Goal: Find specific page/section: Find specific page/section

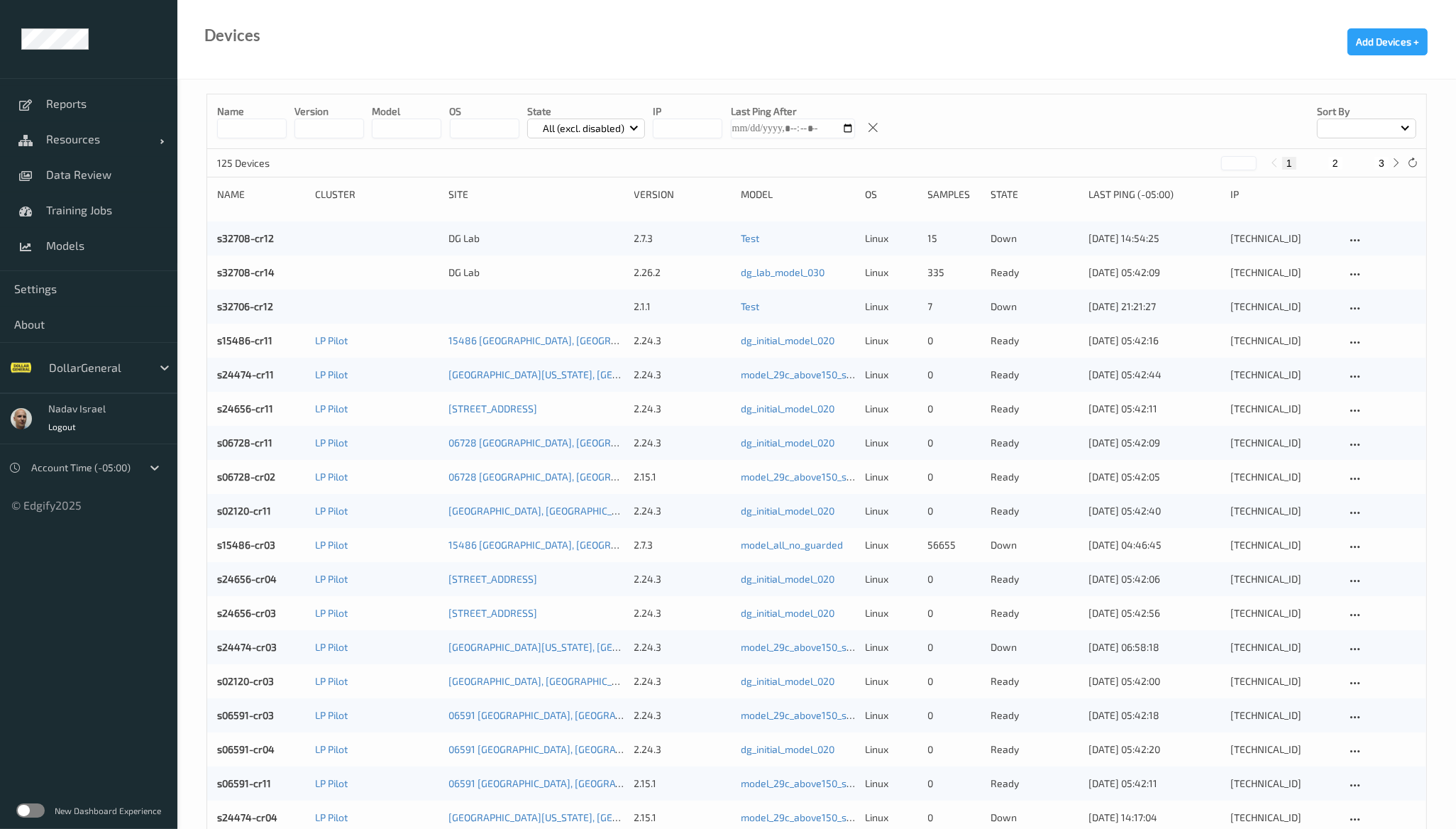
click at [36, 813] on label at bounding box center [31, 810] width 29 height 14
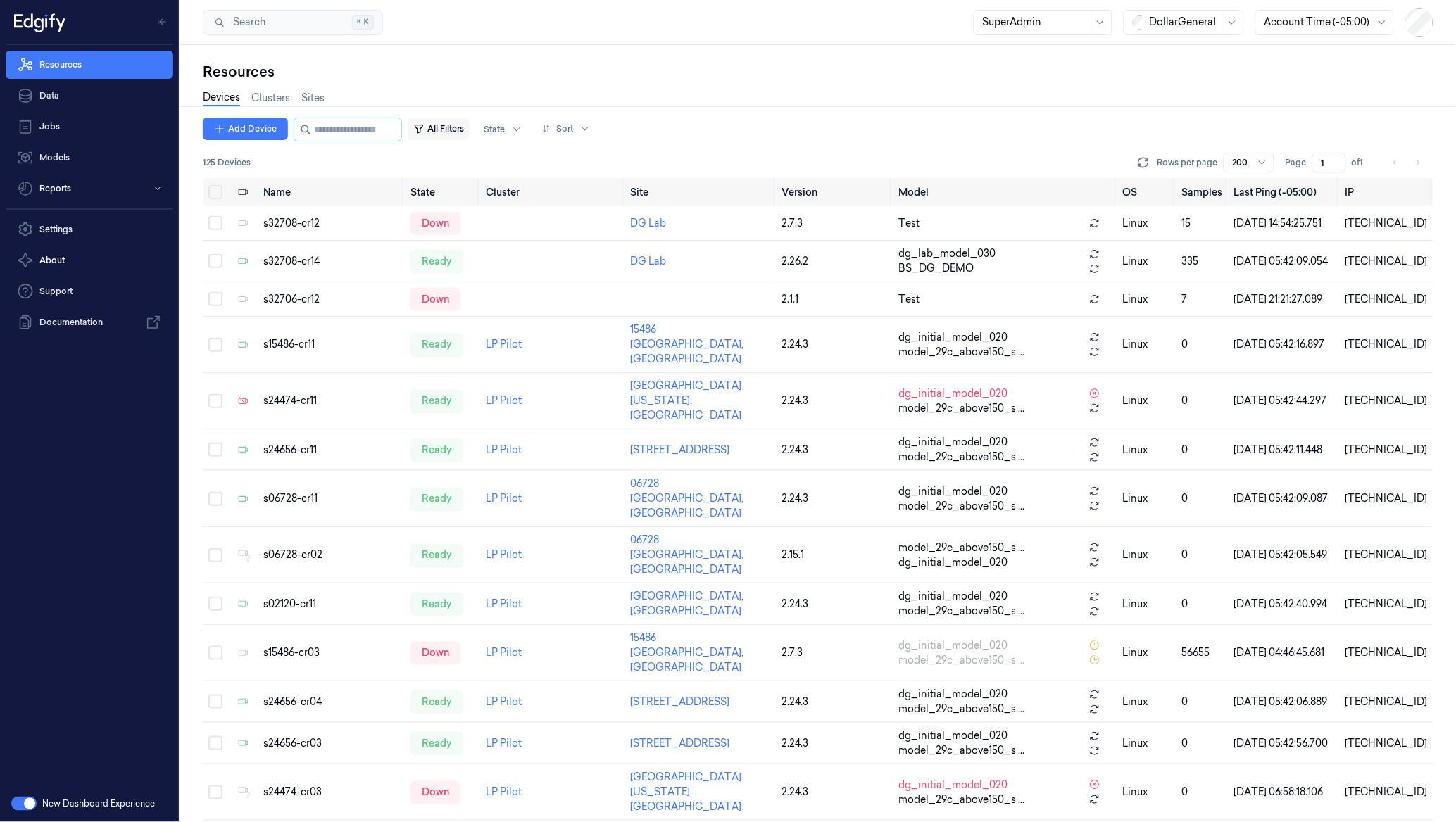
click at [462, 129] on button "All Filters" at bounding box center [438, 129] width 62 height 23
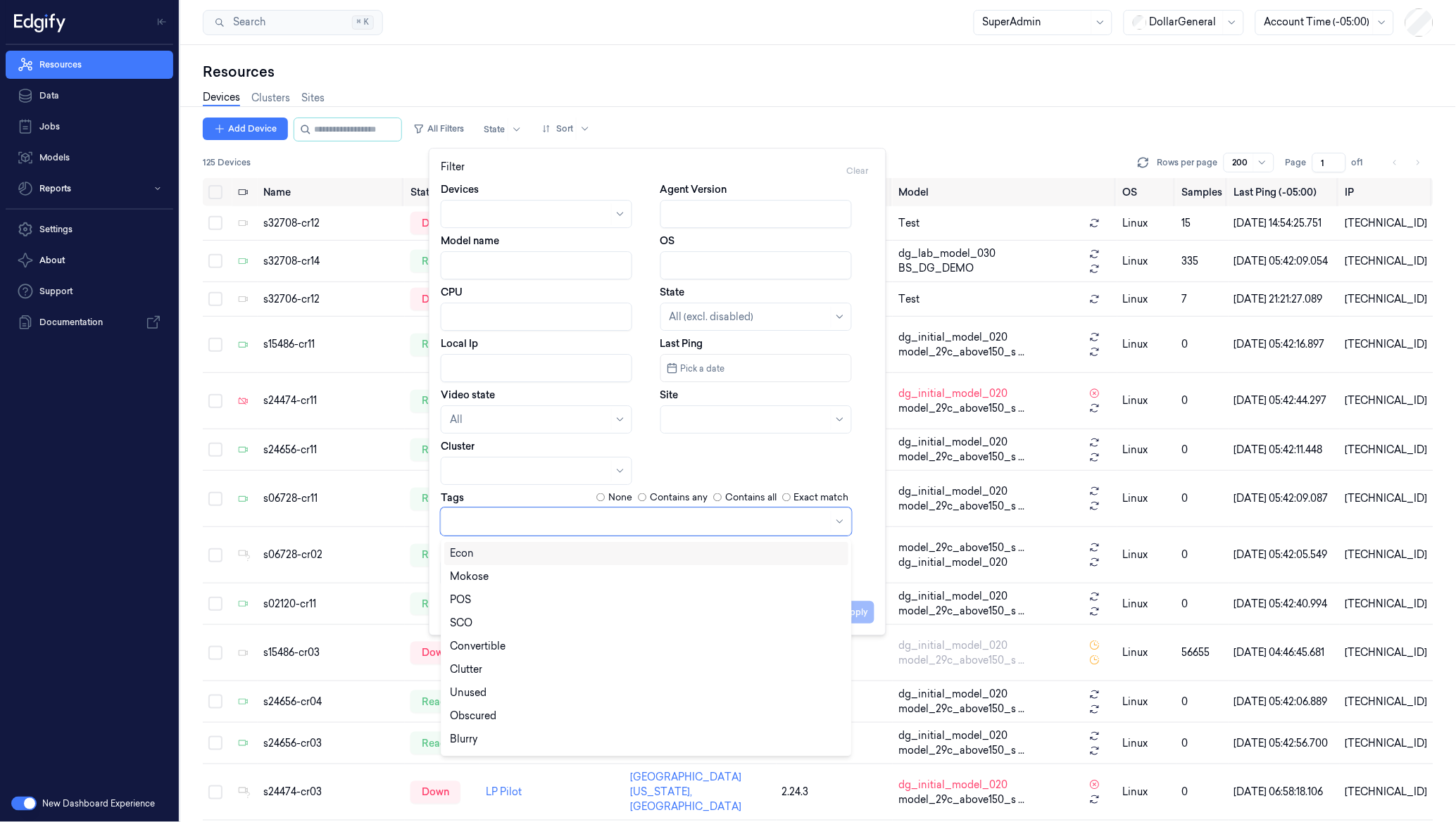
click at [493, 519] on div at bounding box center [639, 522] width 378 height 15
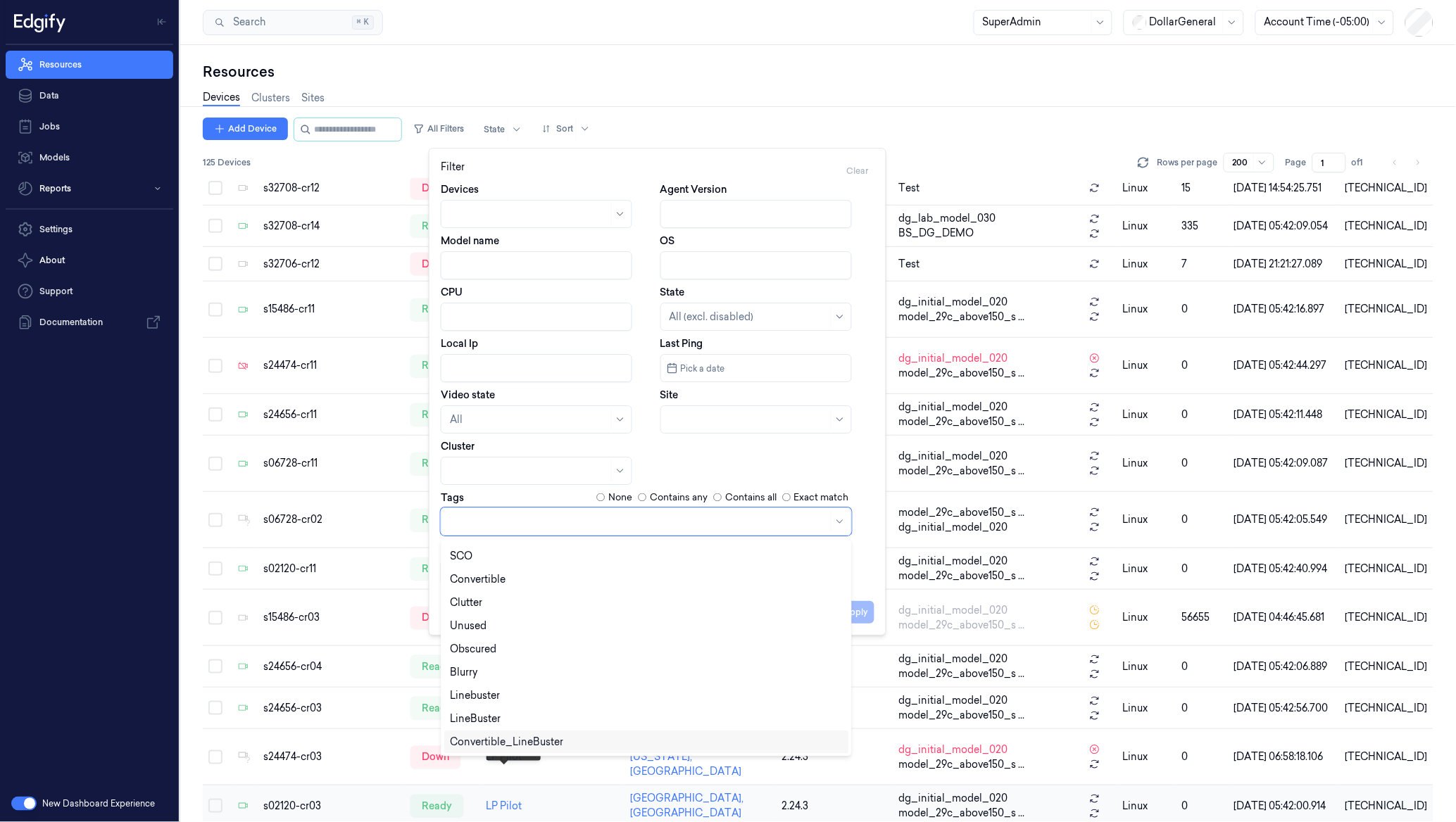
scroll to position [33, 0]
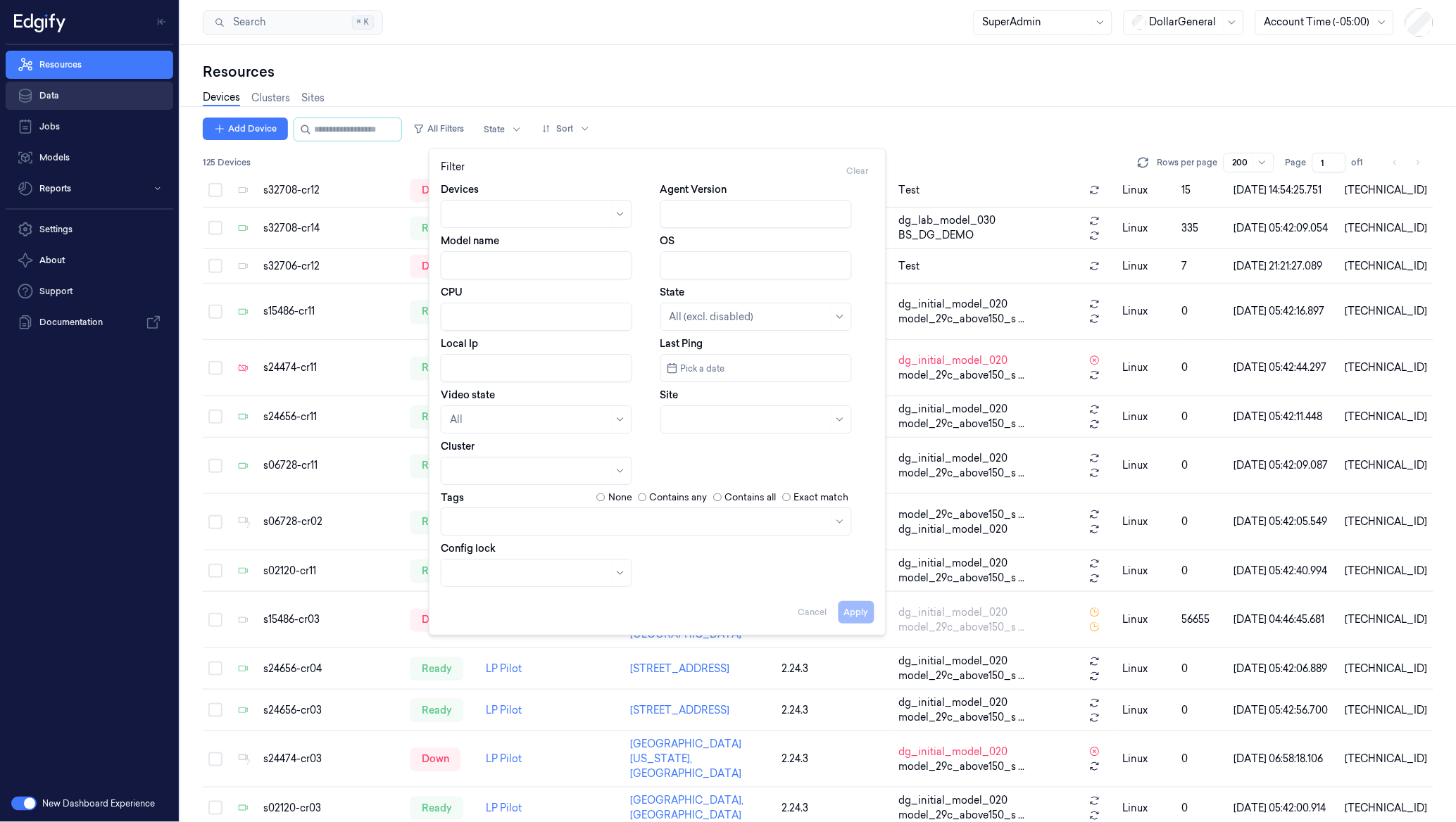
click at [63, 100] on link "Data" at bounding box center [90, 96] width 168 height 28
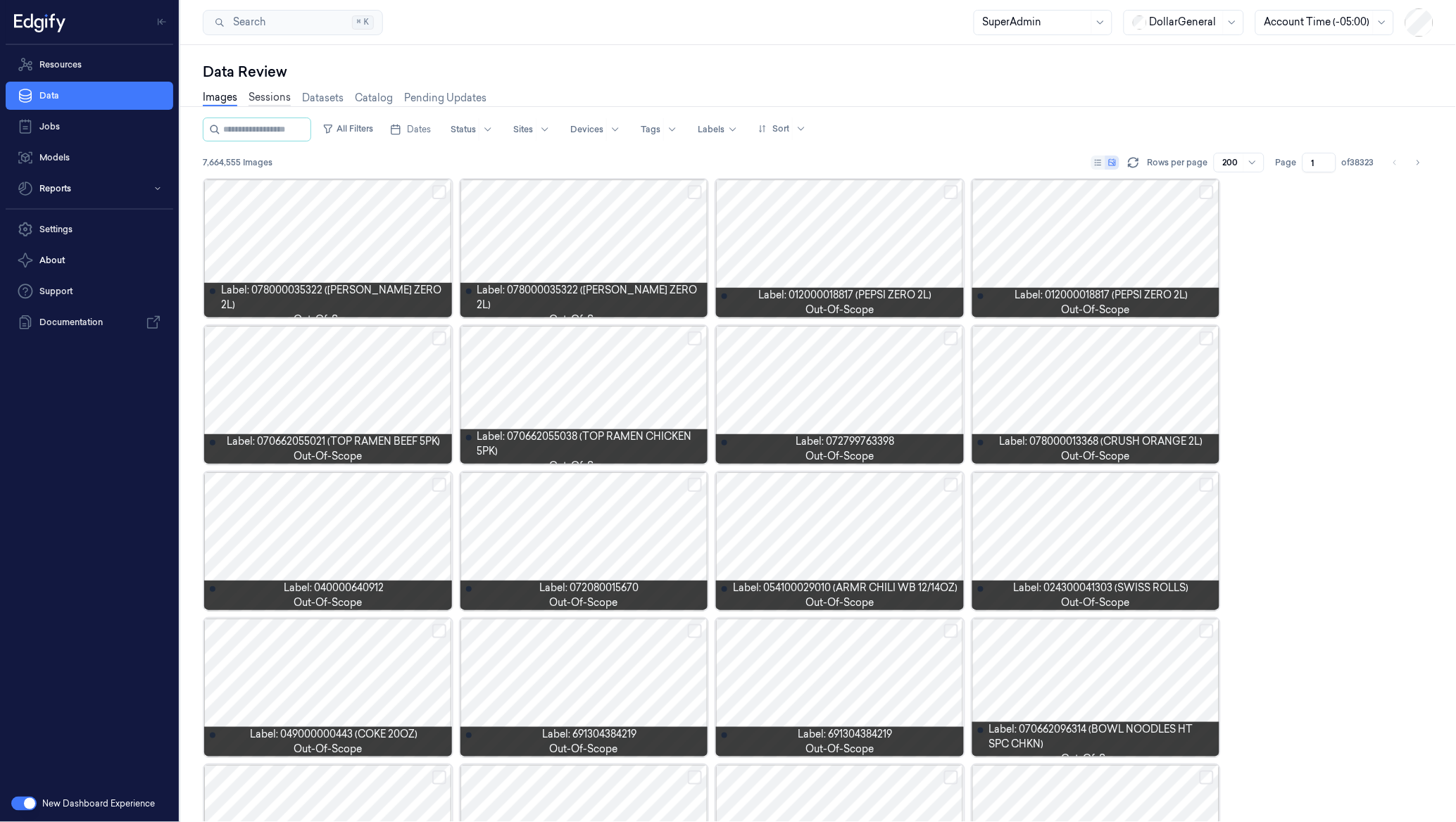
click at [257, 94] on link "Sessions" at bounding box center [269, 98] width 42 height 16
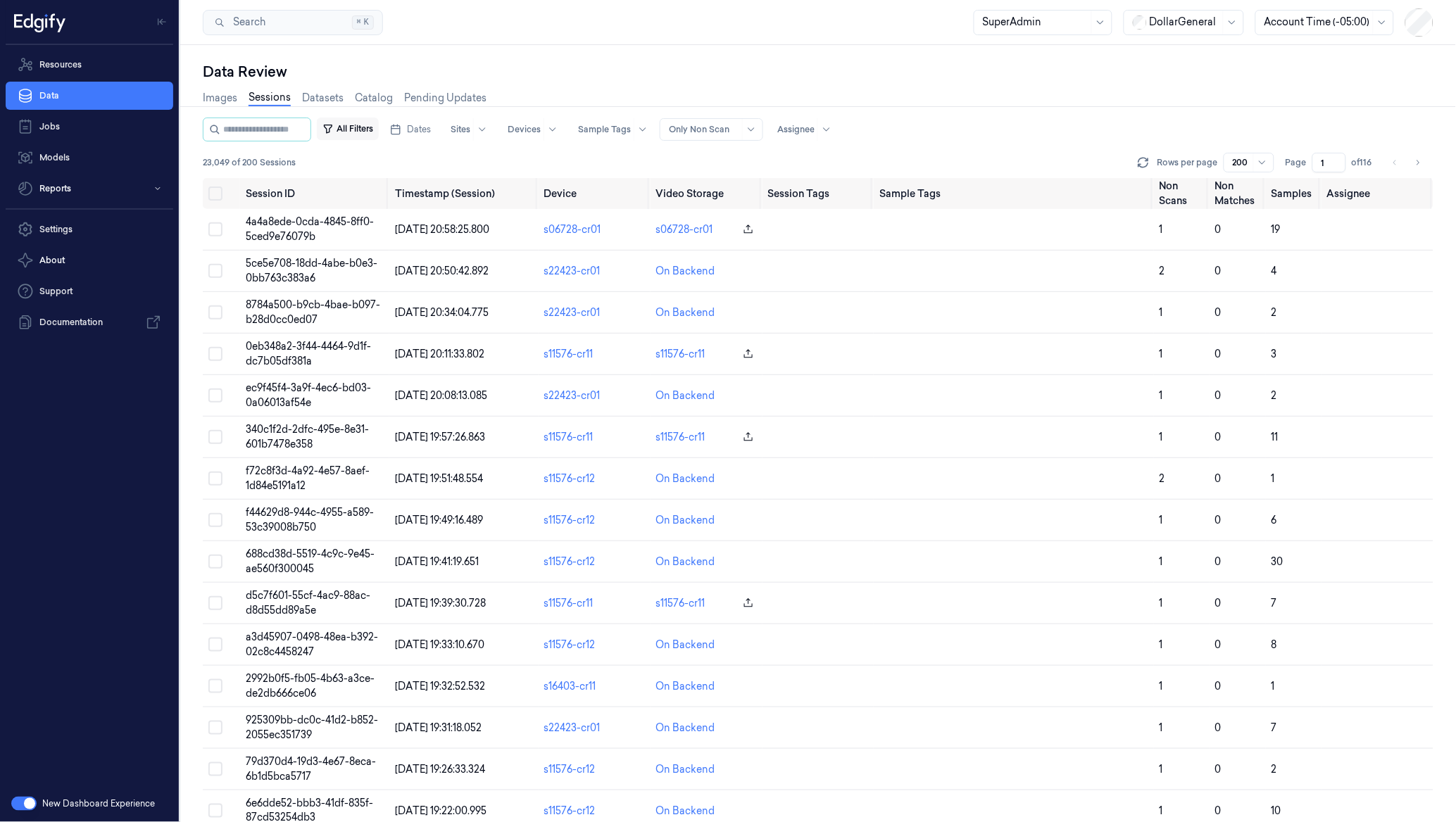
click at [375, 130] on button "All Filters" at bounding box center [347, 129] width 62 height 23
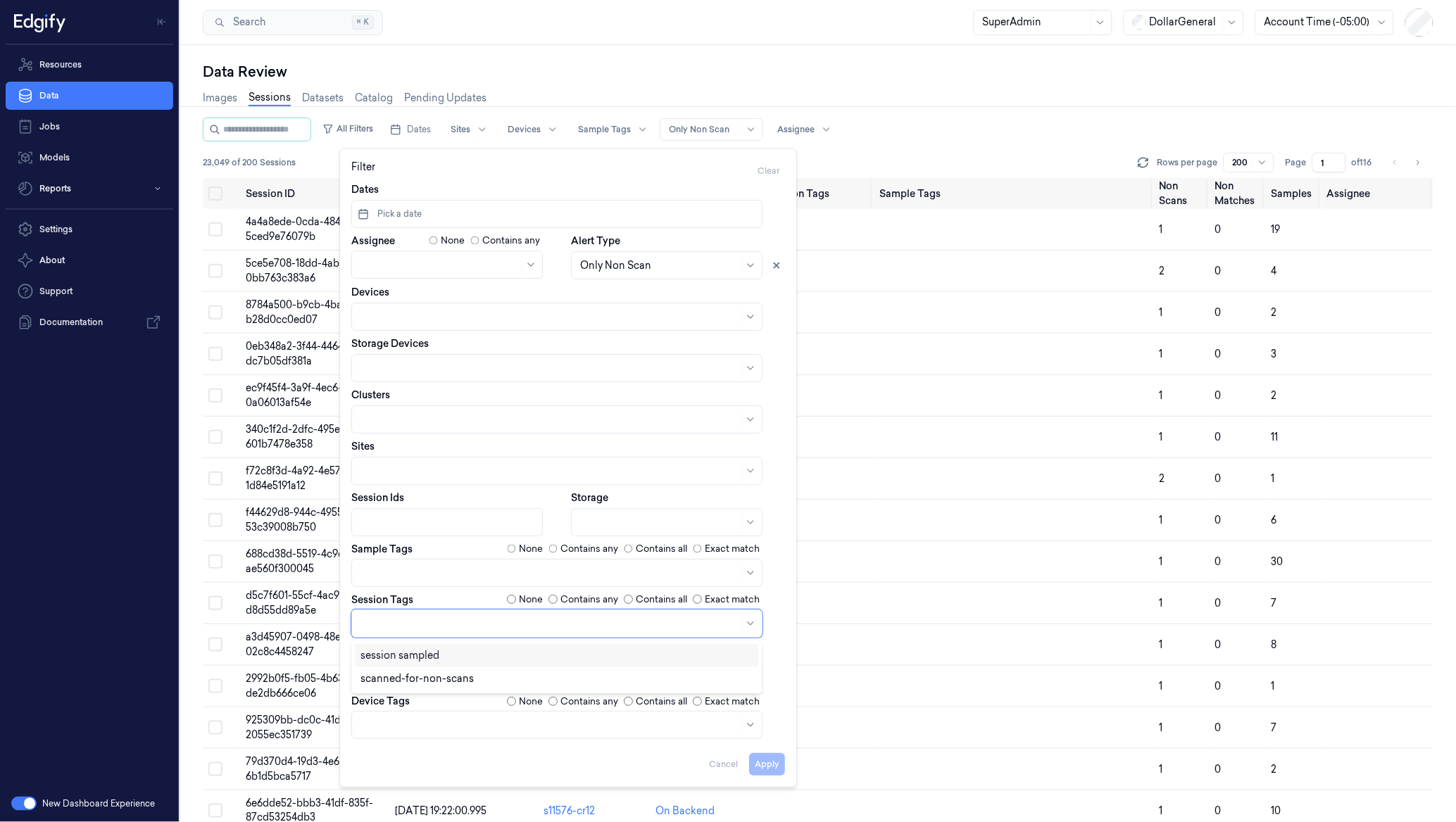
click at [425, 616] on div at bounding box center [550, 623] width 378 height 15
click at [438, 622] on div at bounding box center [550, 623] width 378 height 15
click at [398, 514] on div at bounding box center [448, 523] width 176 height 20
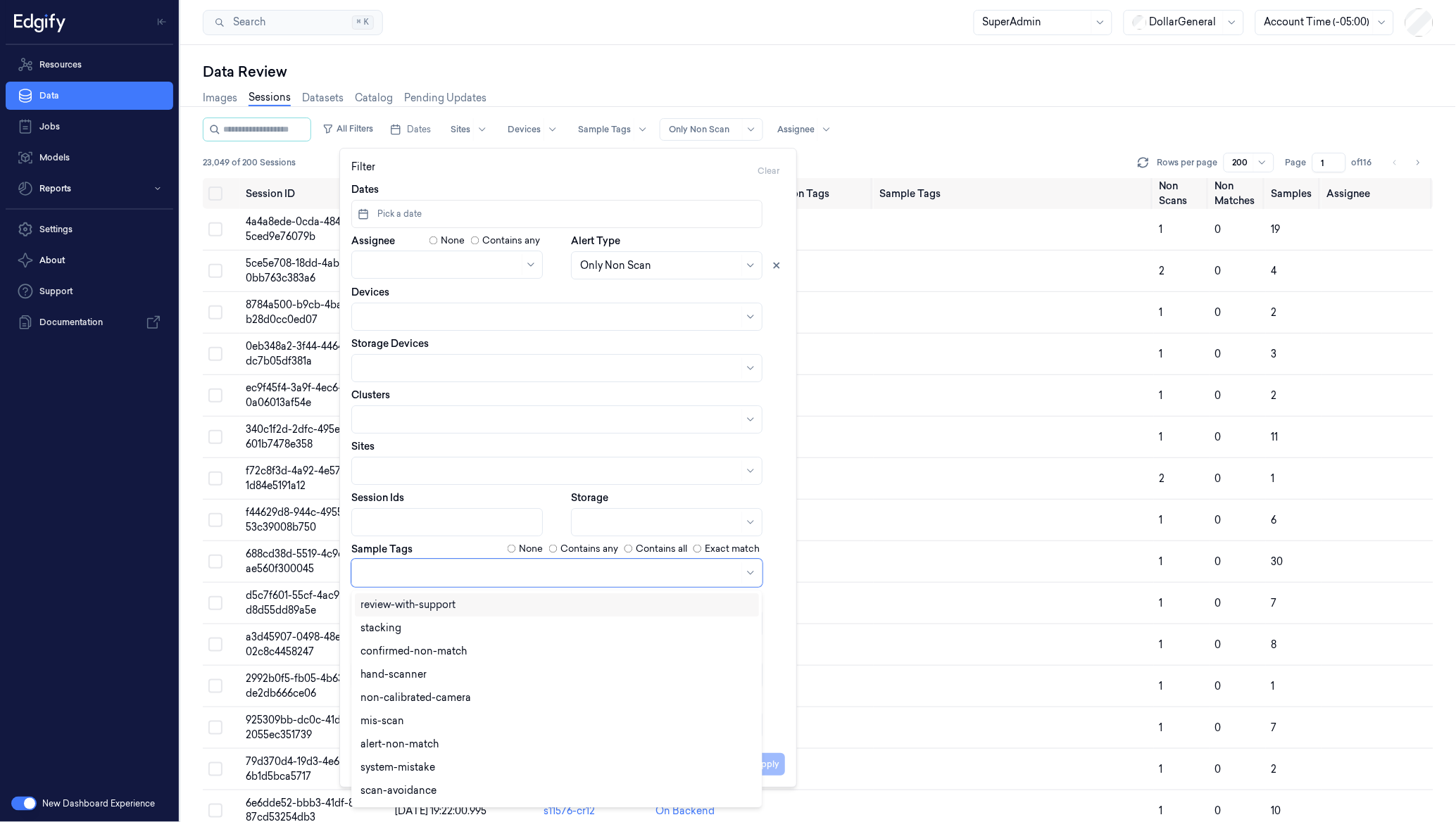
click at [383, 567] on div at bounding box center [550, 573] width 378 height 15
click at [139, 422] on div "Resources Data Jobs Models Reports Settings About Support Documentation" at bounding box center [89, 415] width 179 height 740
